Goal: Register for event/course

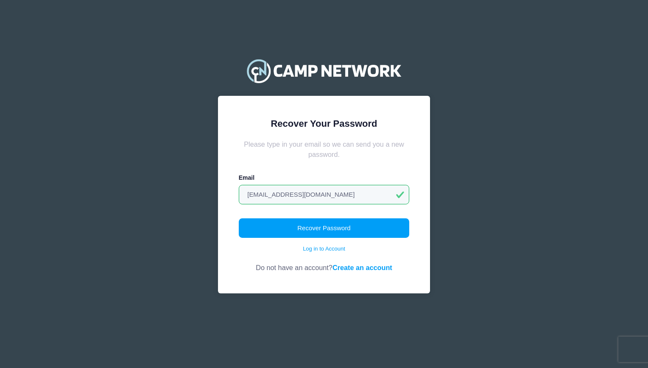
click at [366, 268] on link "Create an account" at bounding box center [363, 268] width 60 height 8
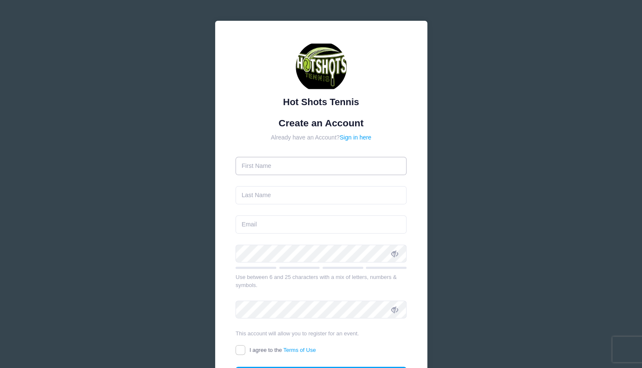
click at [269, 169] on input "text" at bounding box center [320, 166] width 171 height 18
type input "[PERSON_NAME]"
type input "Dinkelspiel"
type input "[EMAIL_ADDRESS][DOMAIN_NAME]"
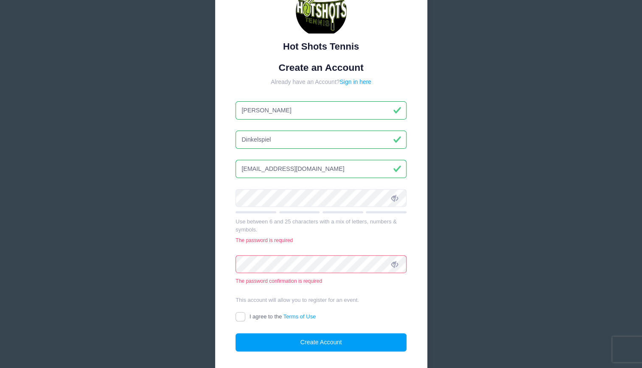
scroll to position [67, 0]
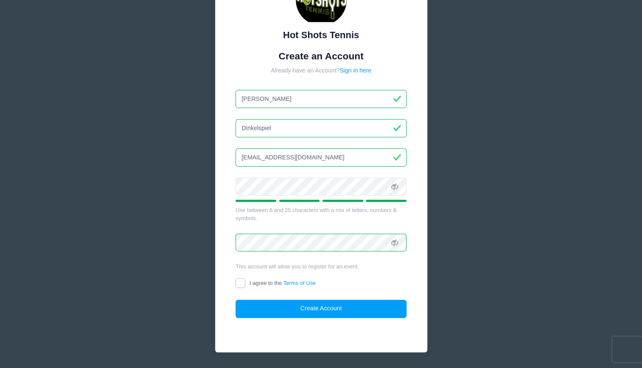
click at [241, 283] on input "I agree to the Terms of Use" at bounding box center [240, 283] width 10 height 10
checkbox input "true"
click at [323, 307] on button "Create Account" at bounding box center [320, 309] width 171 height 18
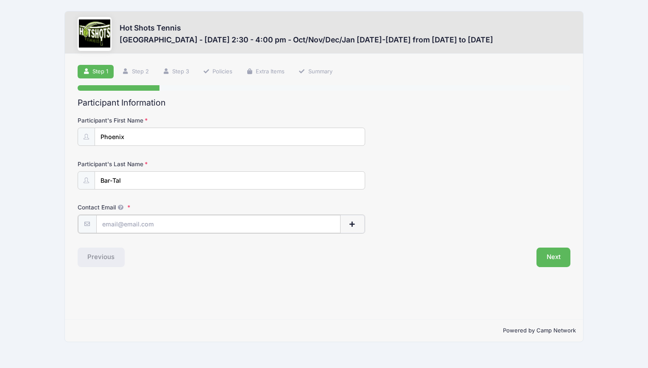
click at [119, 219] on input "Contact Email" at bounding box center [218, 224] width 244 height 18
type input "[EMAIL_ADDRESS][DOMAIN_NAME]"
click at [554, 254] on button "Next" at bounding box center [554, 257] width 34 height 20
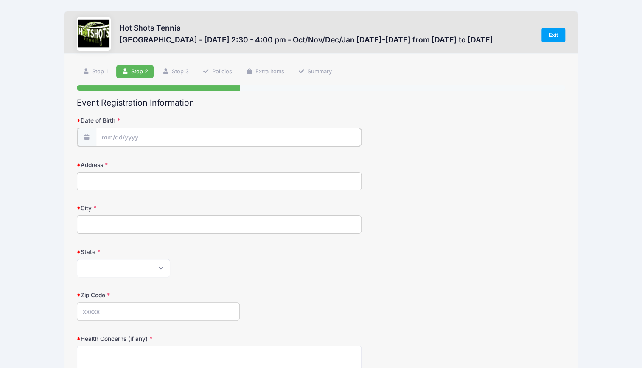
click at [107, 134] on input "Date of Birth" at bounding box center [229, 137] width 266 height 18
click at [109, 157] on icon at bounding box center [108, 160] width 6 height 6
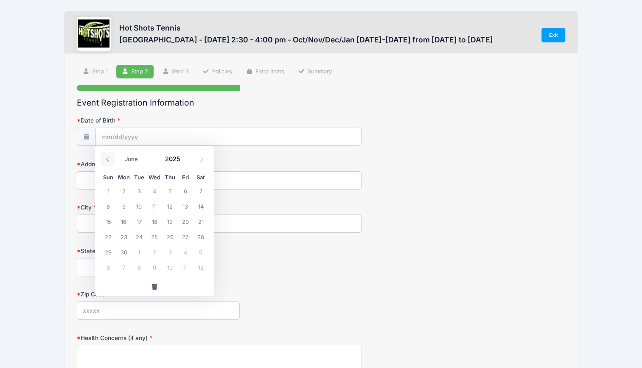
click at [109, 157] on icon at bounding box center [108, 160] width 6 height 6
select select "2"
click at [184, 161] on span at bounding box center [185, 162] width 6 height 6
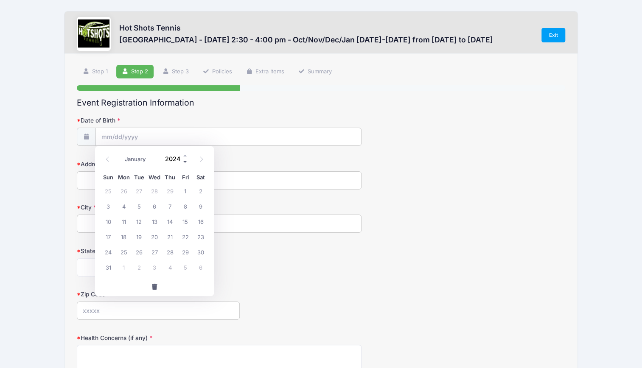
click at [184, 161] on span at bounding box center [185, 162] width 6 height 6
type input "2020"
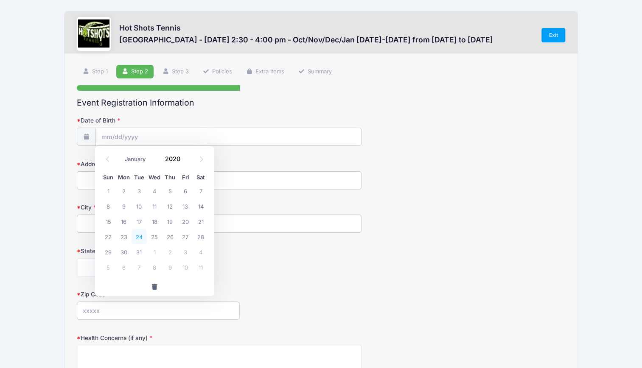
click at [136, 236] on span "24" at bounding box center [139, 236] width 15 height 15
type input "03/24/2020"
click at [116, 181] on input "Address" at bounding box center [219, 180] width 285 height 18
type input "4234 w 58th PL"
type input "Los Angeles, CA 90043-3406"
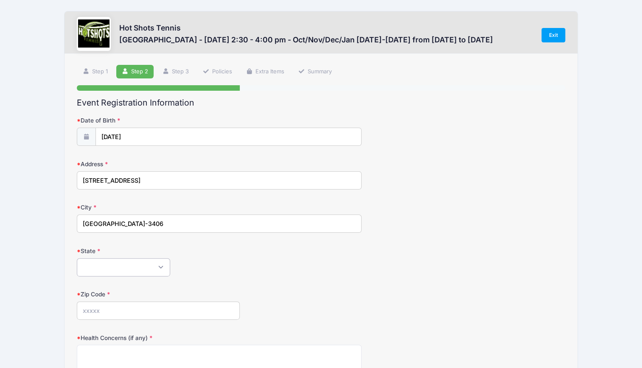
select select "CA"
type input "90043"
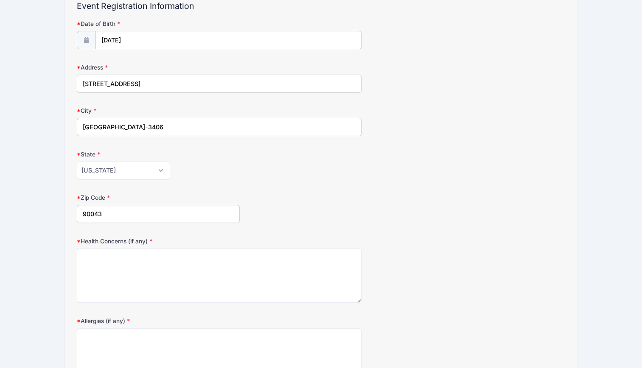
scroll to position [187, 0]
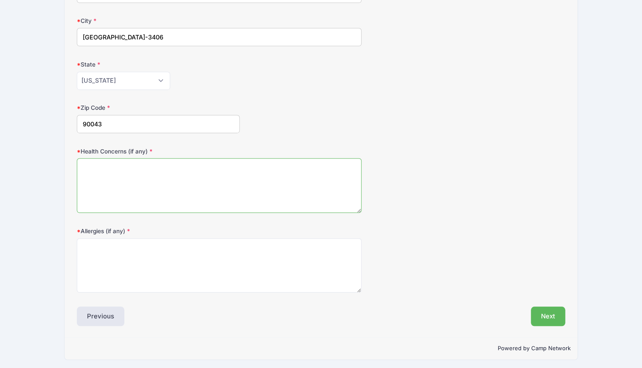
click at [101, 166] on textarea "Health Concerns (if any)" at bounding box center [219, 185] width 285 height 55
type textarea "NA"
click at [93, 246] on textarea "Allergies (if any)" at bounding box center [219, 265] width 285 height 55
type textarea "NA"
click at [554, 312] on button "Next" at bounding box center [548, 317] width 34 height 20
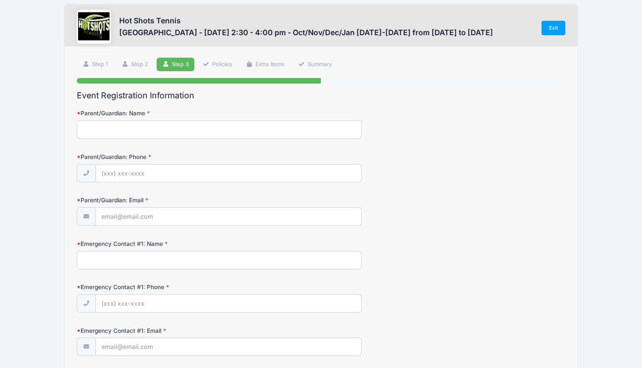
scroll to position [0, 0]
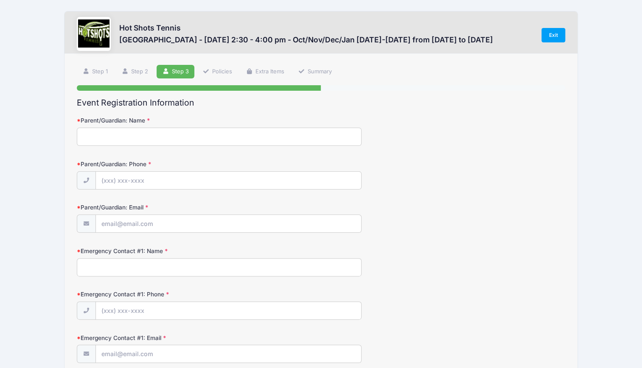
click at [92, 132] on input "Parent/Guardian: Name" at bounding box center [219, 137] width 285 height 18
type input "Jamie Dinkelspiel"
type input "(480) 231-8489"
click at [120, 223] on input "Parent/Guardian: Email" at bounding box center [229, 224] width 266 height 18
type input "[EMAIL_ADDRESS][DOMAIN_NAME]"
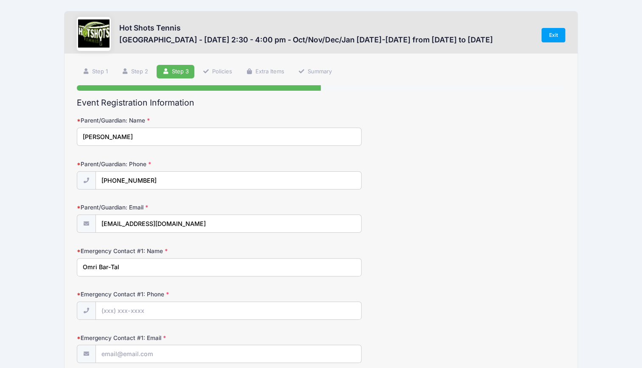
type input "Omri Bar-Tal"
click at [111, 311] on input "Emergency Contact #1: Phone" at bounding box center [229, 311] width 266 height 18
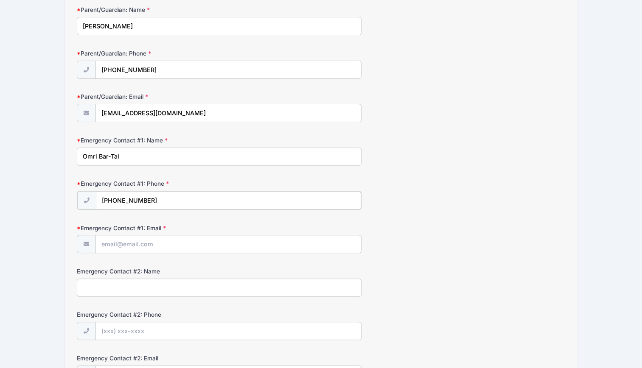
scroll to position [112, 0]
type input "(310) 689-8783"
click at [112, 240] on input "Emergency Contact #1: Email" at bounding box center [229, 242] width 266 height 18
type input "Emily Oswald"
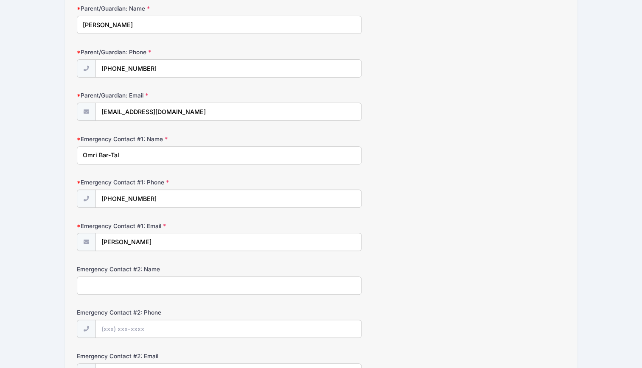
click at [112, 280] on input "Emergency Contact #2: Name" at bounding box center [219, 286] width 285 height 18
type input "3109987118"
click at [162, 242] on input "Emily Oswald" at bounding box center [229, 242] width 266 height 18
type input "E"
type input "obartal@gmail.com"
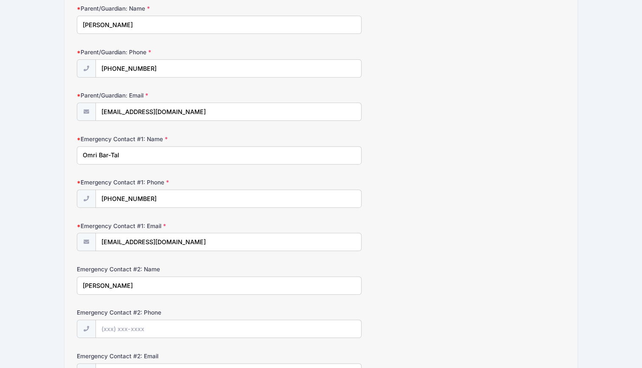
type input "Emily Oswald"
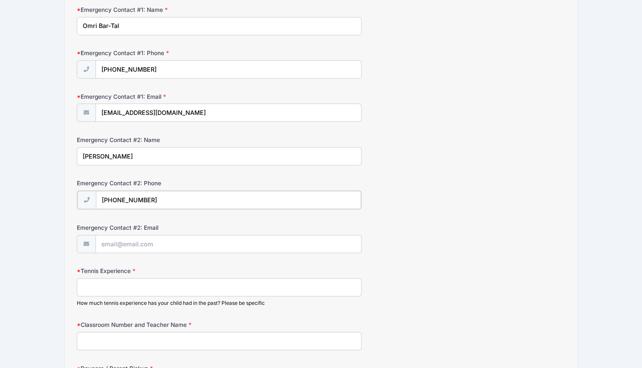
scroll to position [242, 0]
type input "(310) 998-7118"
click at [114, 241] on input "Emergency Contact #2: Email" at bounding box center [229, 243] width 266 height 18
type input "emilyoswald4@gmail.com"
click at [101, 283] on input "Tennis Experience" at bounding box center [219, 286] width 285 height 18
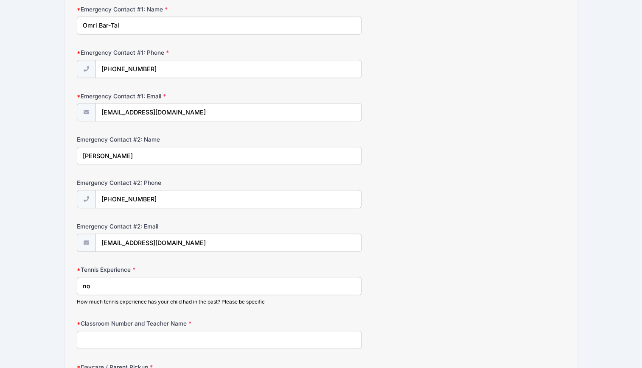
type input "n"
click at [181, 281] on input "No professional lessons. Practice hitting ball on tennis courts for fun" at bounding box center [219, 286] width 285 height 18
click at [263, 281] on input "No professional lessons. Practice bouncing ball and hitting ball on tennis cour…" at bounding box center [219, 286] width 285 height 18
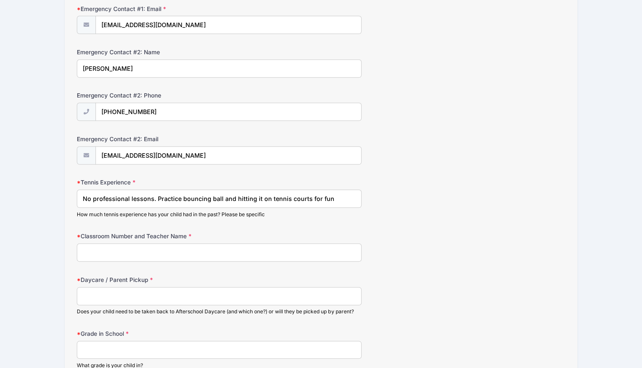
scroll to position [333, 0]
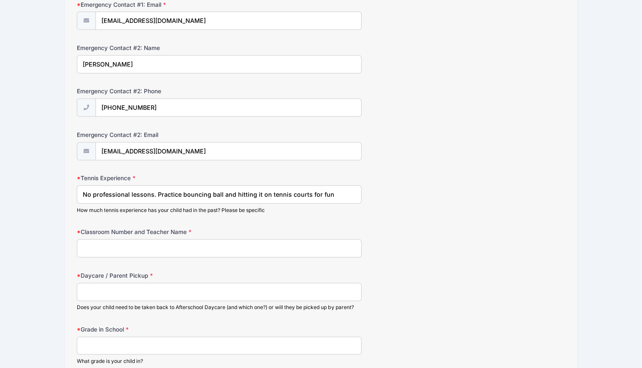
type input "No professional lessons. Practice bouncing ball and hitting it on tennis courts…"
click at [98, 243] on input "Classroom Number and Teacher Name" at bounding box center [219, 248] width 285 height 18
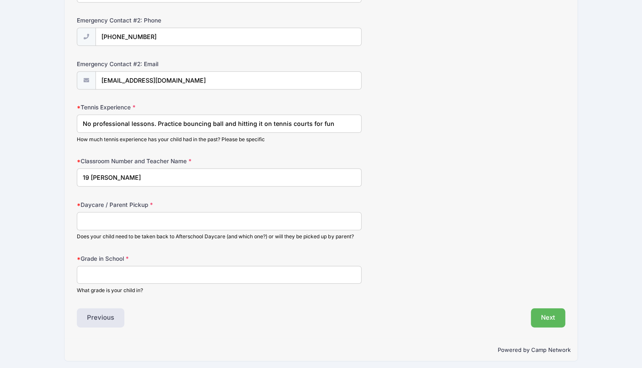
type input "19 Ms. Lee"
click at [98, 212] on input "Daycare / Parent Pickup" at bounding box center [219, 221] width 285 height 18
type input "yes, STAR Galaxy"
click at [109, 269] on input "Grade in School" at bounding box center [219, 275] width 285 height 18
type input "K"
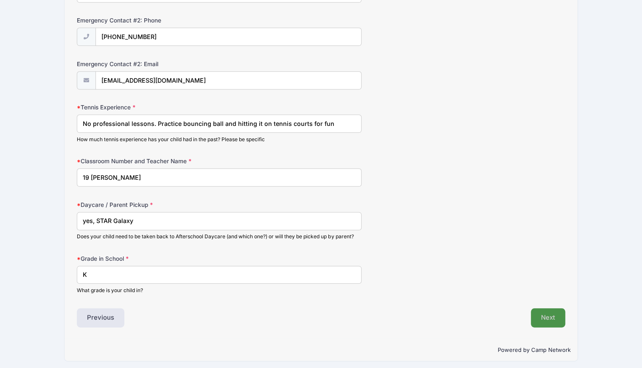
click at [548, 313] on button "Next" at bounding box center [548, 318] width 34 height 20
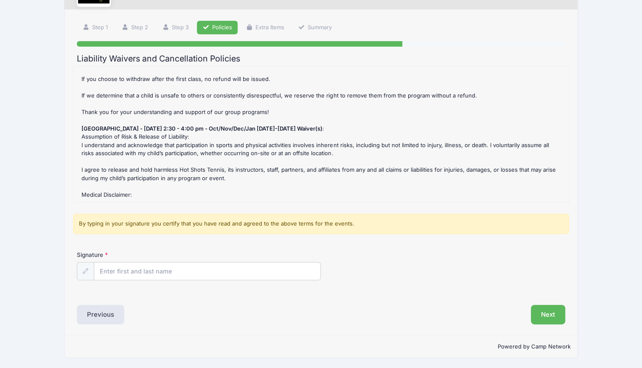
scroll to position [71, 0]
click at [115, 277] on input "Signature" at bounding box center [207, 272] width 226 height 18
type input "Jamie Dinkelspiel"
click at [546, 312] on button "Next" at bounding box center [548, 315] width 34 height 20
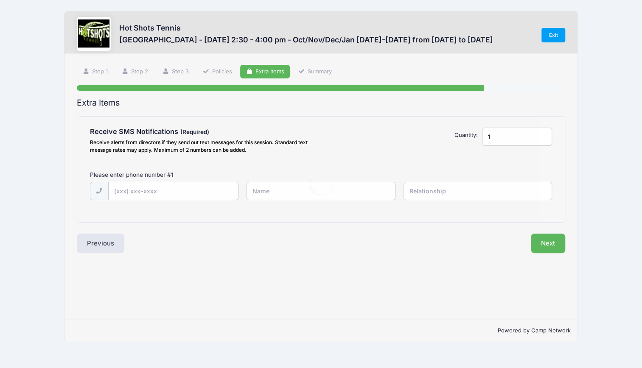
scroll to position [0, 0]
click at [139, 191] on input "text" at bounding box center [174, 191] width 131 height 18
type input "(480) 231-8489"
click at [279, 188] on input "text" at bounding box center [324, 191] width 150 height 18
type input "Jamie"
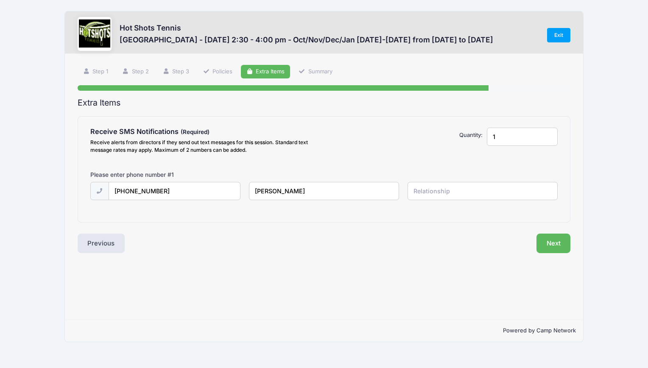
type input "D"
click at [279, 192] on input "Jamie" at bounding box center [324, 191] width 150 height 18
type input "Jamie Dinkelspiel"
click at [423, 190] on input "text" at bounding box center [483, 191] width 150 height 18
type input "mother"
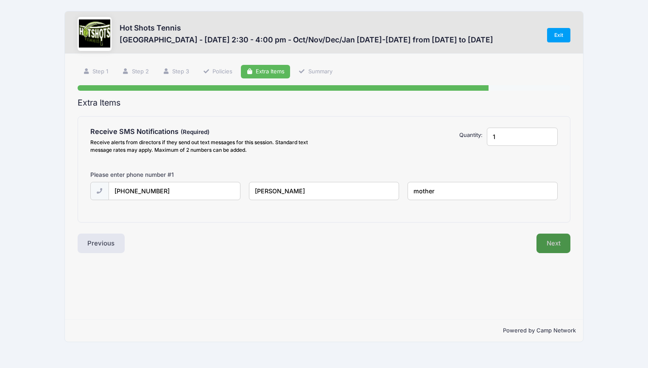
click at [557, 243] on button "Next" at bounding box center [554, 244] width 34 height 20
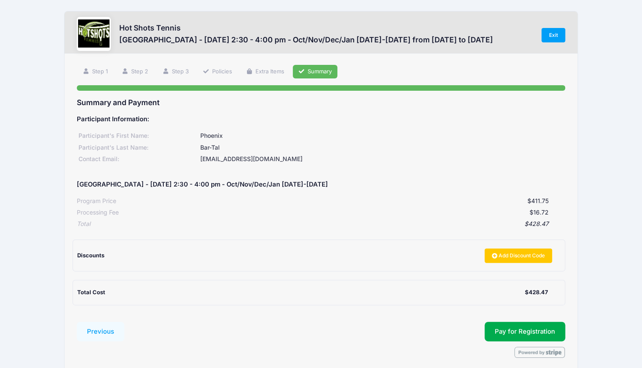
scroll to position [34, 0]
